Goal: Entertainment & Leisure: Consume media (video, audio)

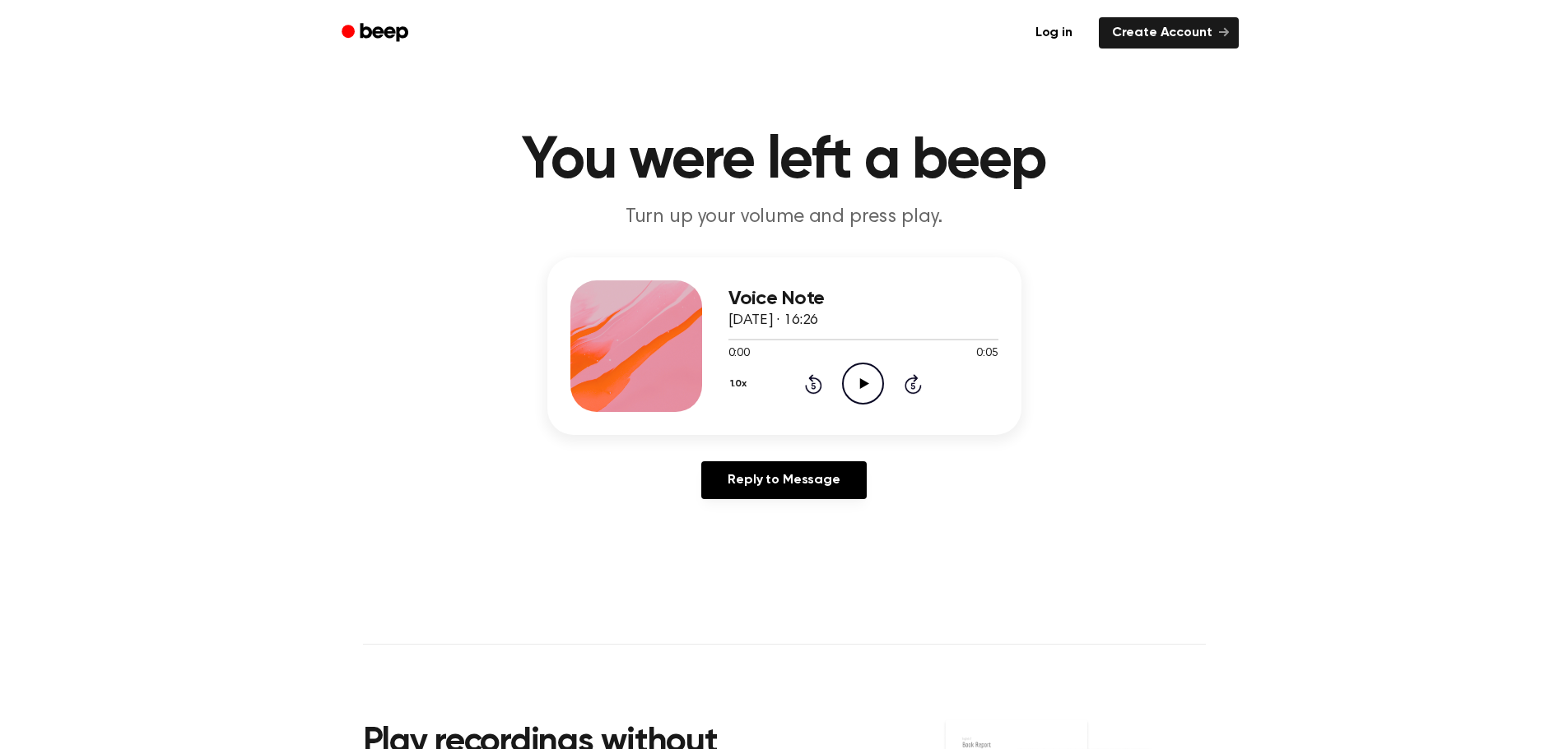
click at [862, 379] on icon "Play Audio" at bounding box center [862, 383] width 42 height 42
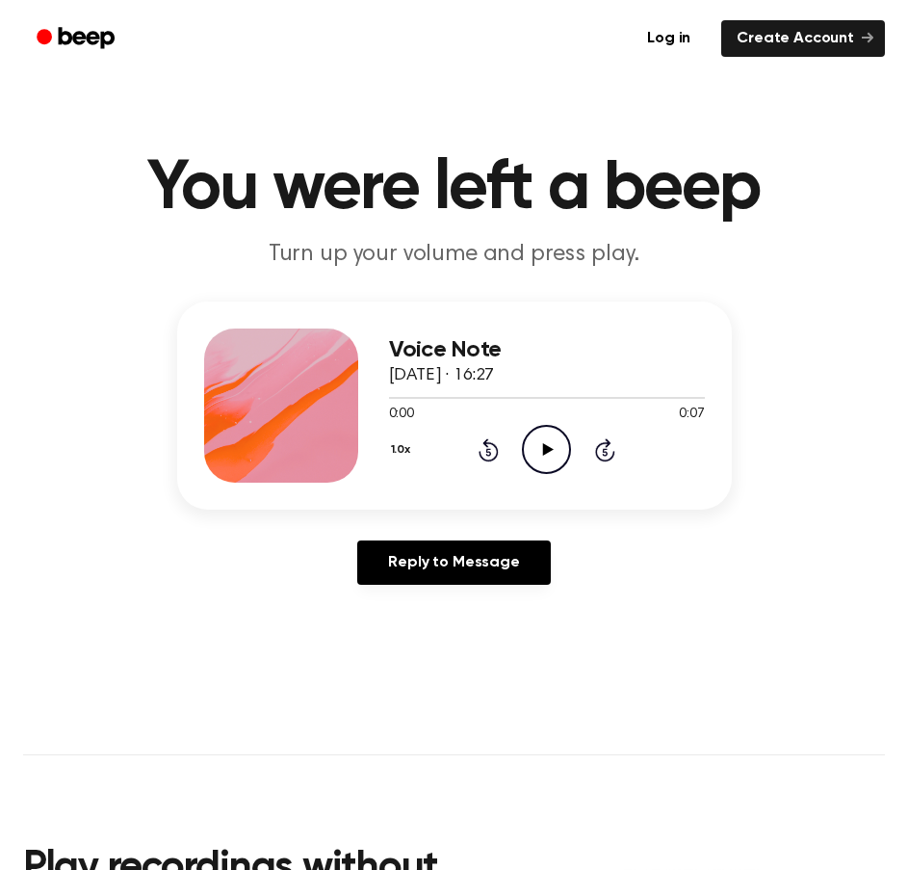
click at [553, 445] on icon "Play Audio" at bounding box center [546, 449] width 49 height 49
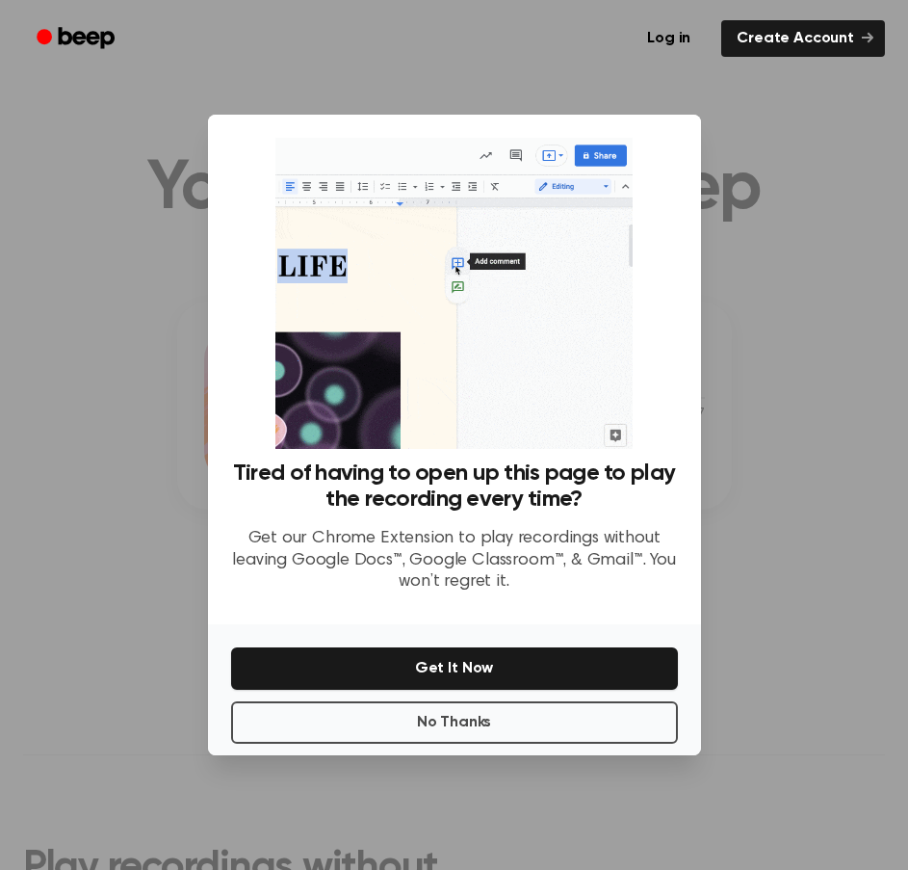
click at [761, 199] on div at bounding box center [454, 435] width 908 height 870
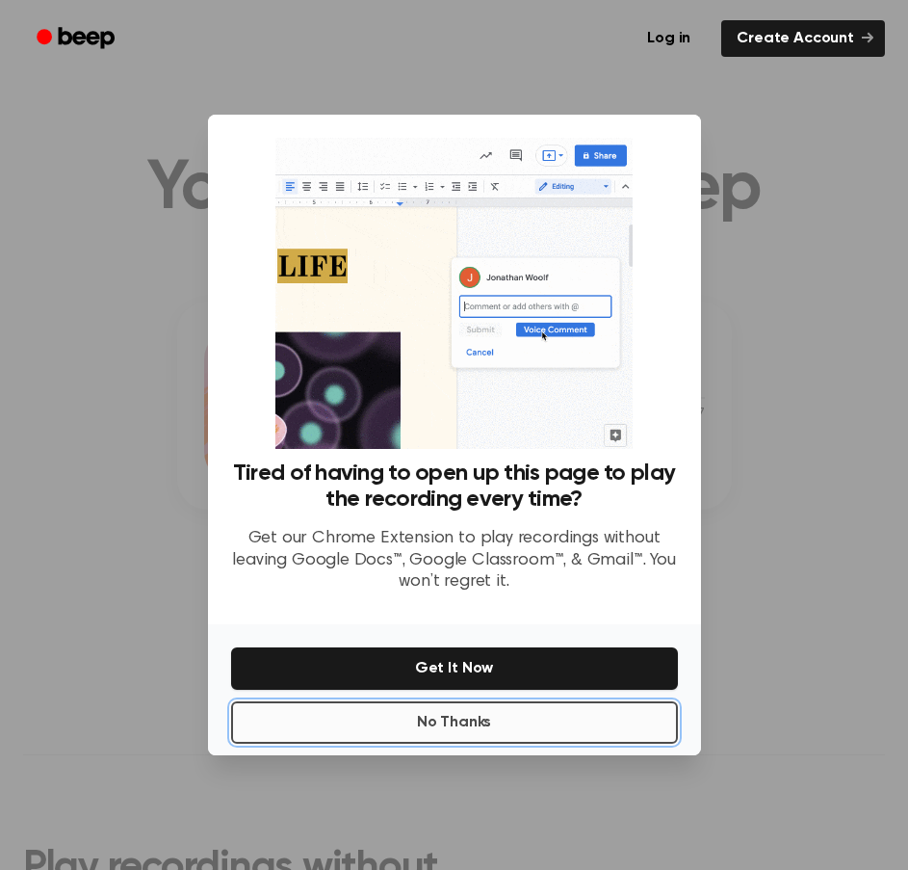
click at [510, 706] on button "No Thanks" at bounding box center [454, 722] width 447 height 42
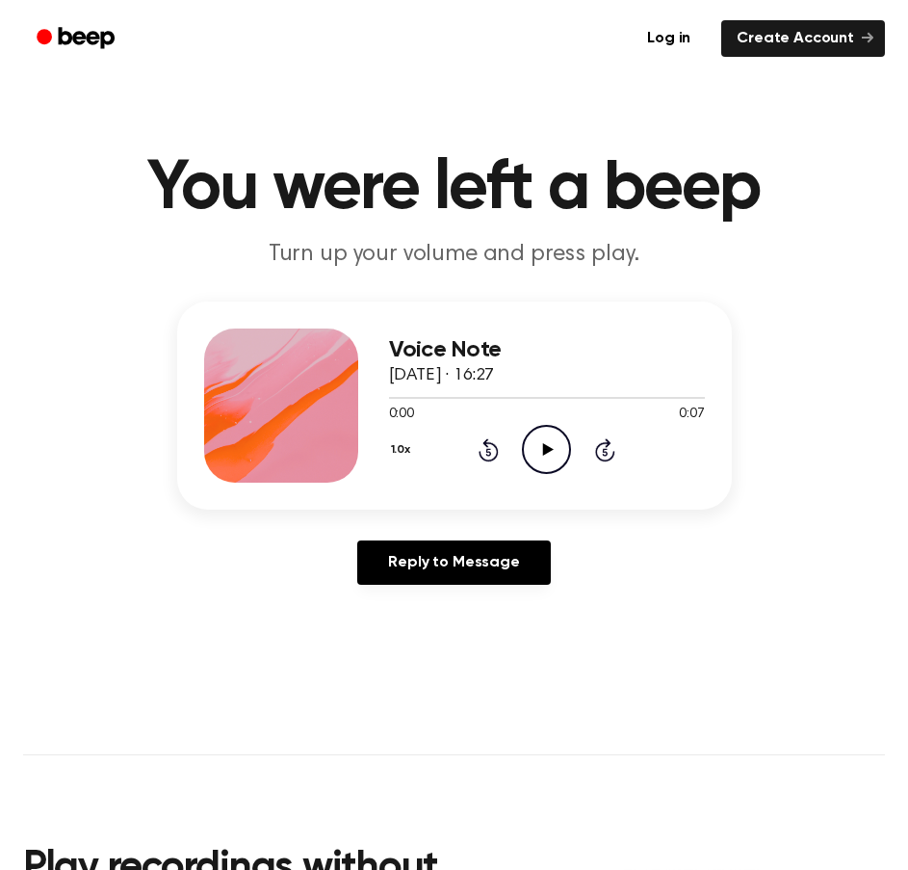
click at [563, 458] on icon "Play Audio" at bounding box center [546, 449] width 49 height 49
click at [538, 452] on icon "Play Audio" at bounding box center [546, 449] width 49 height 49
click at [517, 435] on div "1.0x Rewind 5 seconds Play Audio Skip 5 seconds" at bounding box center [547, 449] width 316 height 49
click at [530, 449] on icon "Play Audio" at bounding box center [546, 449] width 49 height 49
click at [536, 447] on icon "Play Audio" at bounding box center [546, 449] width 49 height 49
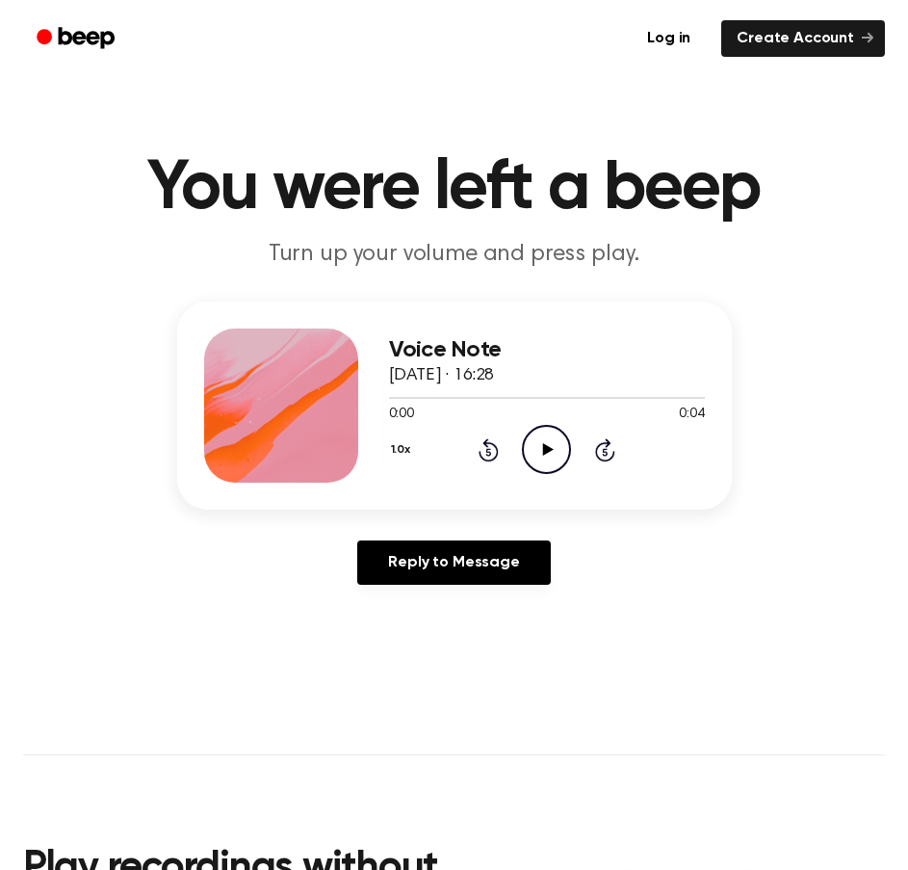
click at [539, 440] on icon "Play Audio" at bounding box center [546, 449] width 49 height 49
click at [543, 449] on icon at bounding box center [548, 449] width 11 height 13
click at [550, 452] on icon "Play Audio" at bounding box center [546, 449] width 49 height 49
click at [562, 451] on icon "Play Audio" at bounding box center [546, 449] width 49 height 49
